Goal: Browse casually

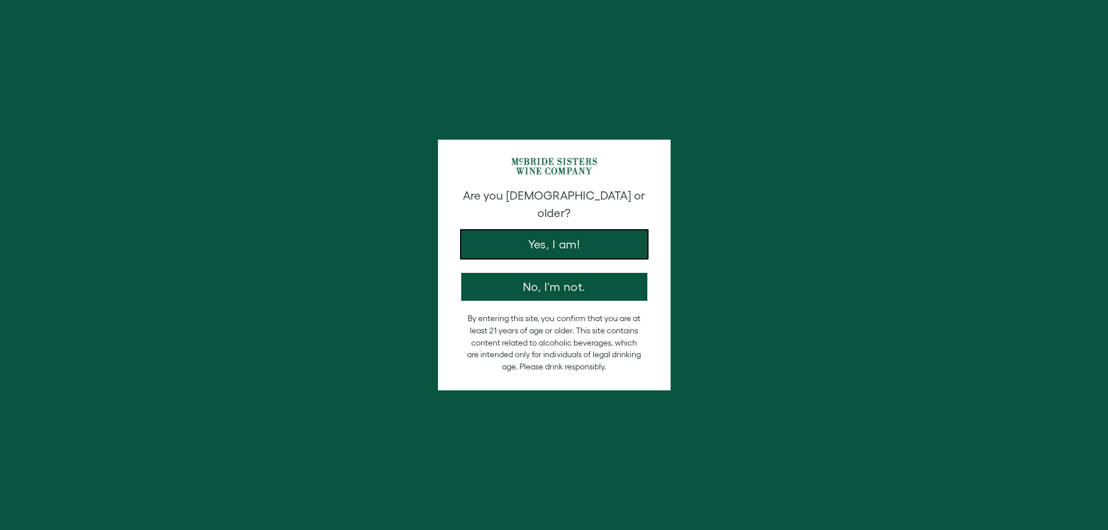
click at [537, 238] on button "Yes, I am!" at bounding box center [554, 244] width 186 height 28
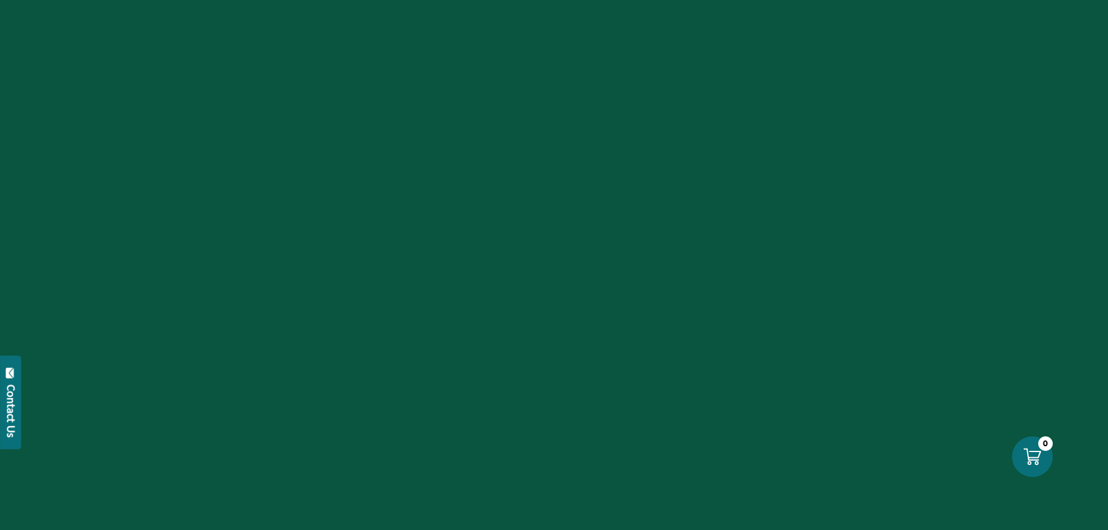
click at [674, 185] on div at bounding box center [554, 265] width 1108 height 530
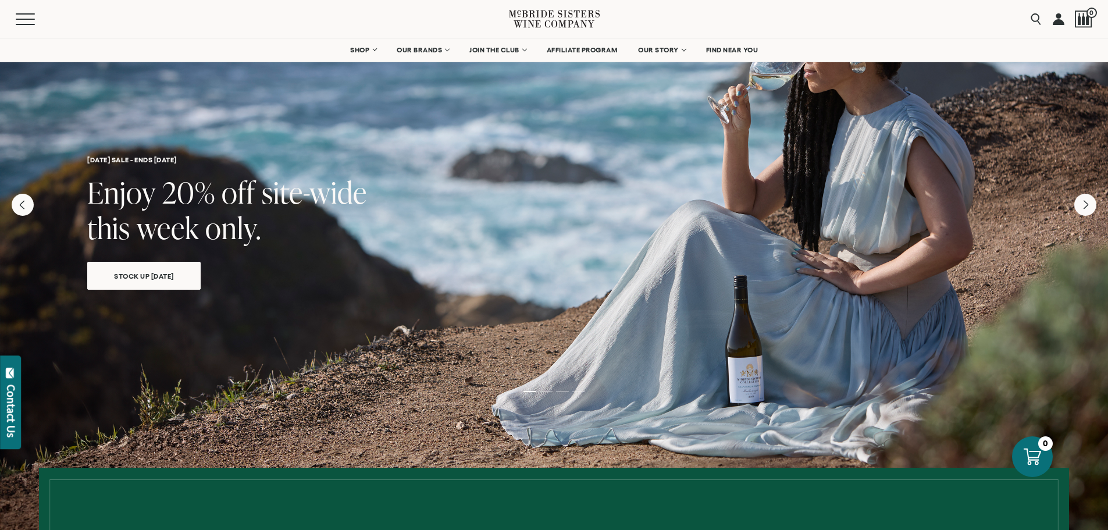
click at [558, 22] on icon at bounding box center [554, 18] width 91 height 33
